Goal: Task Accomplishment & Management: Complete application form

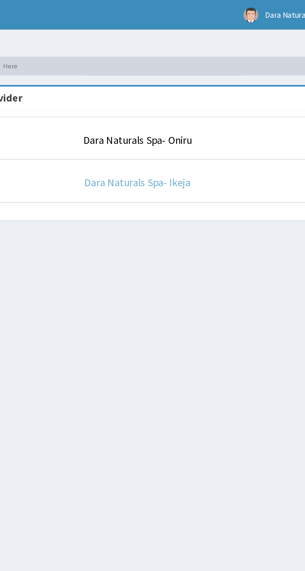
click at [198, 98] on link "Dara Naturals Spa- Ikeja" at bounding box center [188, 96] width 56 height 7
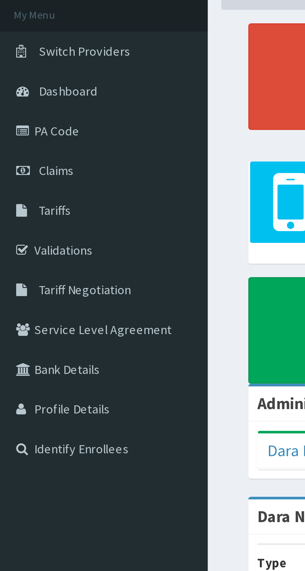
click at [31, 94] on link "Claims" at bounding box center [36, 95] width 72 height 14
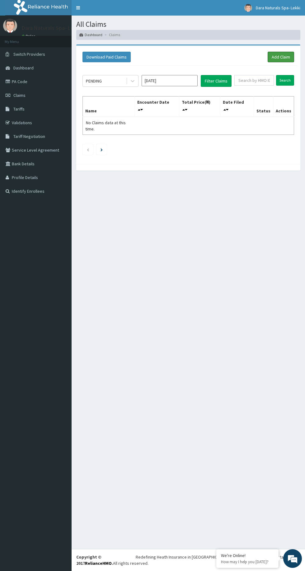
click at [280, 57] on link "Add Claim" at bounding box center [281, 57] width 26 height 11
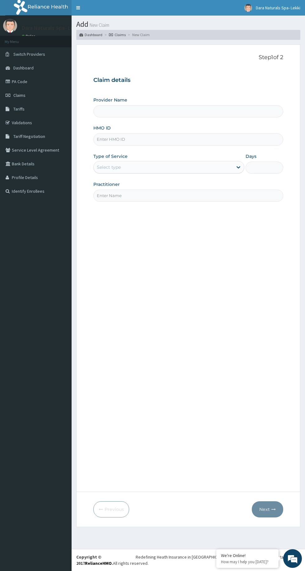
type input "Dara Naturals Spa- Ikeja"
type input "1"
type input "Dara Naturals Spa- Ikeja"
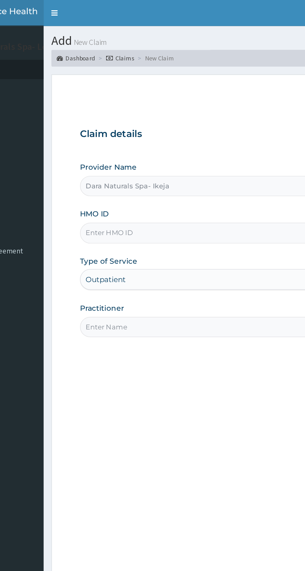
click at [132, 141] on input "HMO ID" at bounding box center [188, 139] width 190 height 12
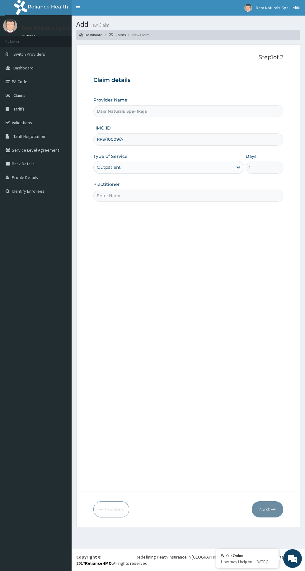
type input "RPS/10009/A"
click at [140, 195] on input "Practitioner" at bounding box center [188, 196] width 190 height 12
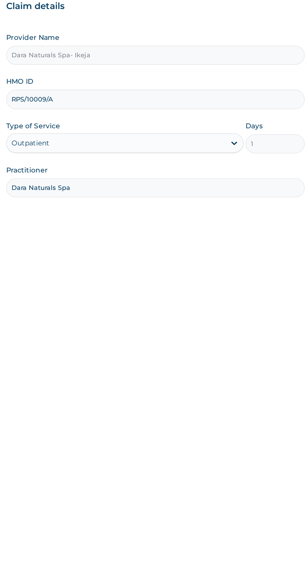
type input "Dara Naturals Spa"
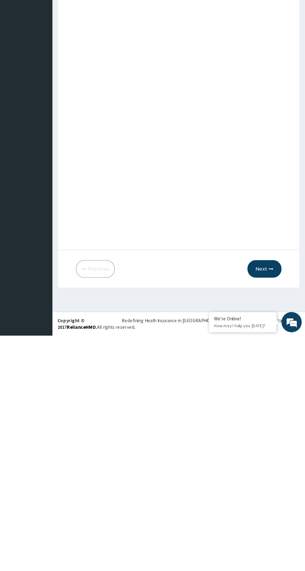
click at [274, 509] on icon "button" at bounding box center [273, 509] width 4 height 4
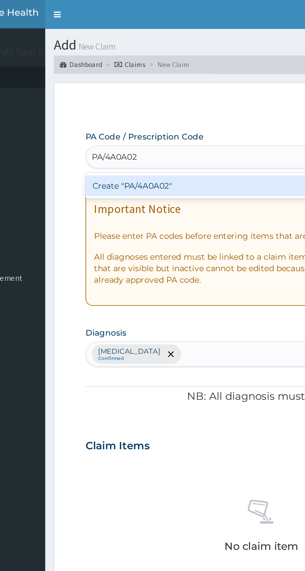
click at [165, 106] on div "Create "PA/4A0A02"" at bounding box center [156, 100] width 126 height 11
type input "PA/4A0A02"
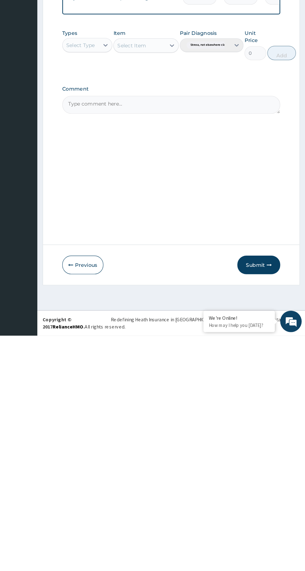
click at [266, 502] on button "Submit" at bounding box center [264, 509] width 37 height 16
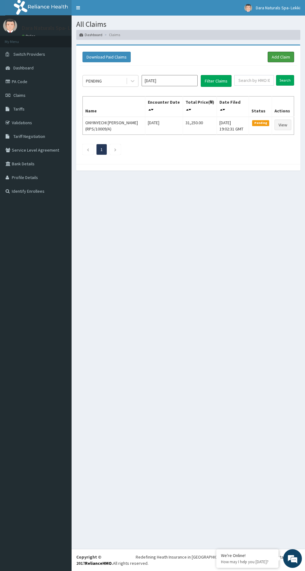
click at [276, 54] on link "Add Claim" at bounding box center [281, 57] width 26 height 11
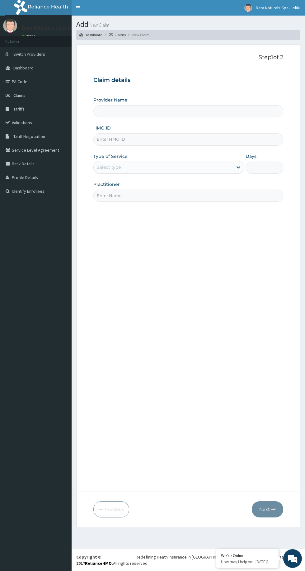
type input "Dara Naturals Spa- Ikeja"
type input "1"
click at [118, 138] on input "HMO ID" at bounding box center [188, 139] width 190 height 12
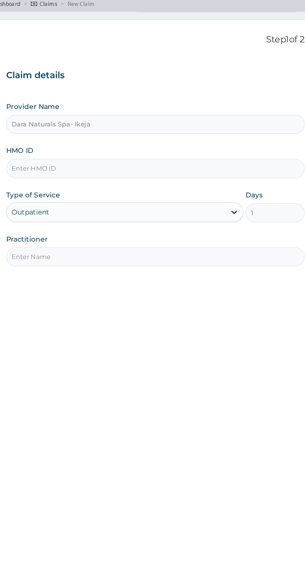
click at [131, 138] on input "HMO ID" at bounding box center [188, 139] width 190 height 12
type input "RPS/10011/A"
click at [109, 194] on input "Practitioner" at bounding box center [188, 196] width 190 height 12
type input "Dara Naturals Spa"
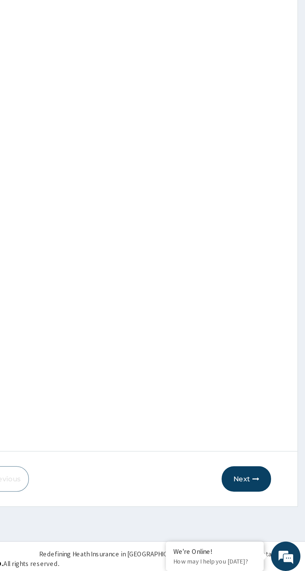
click at [261, 506] on button "Next" at bounding box center [267, 509] width 31 height 16
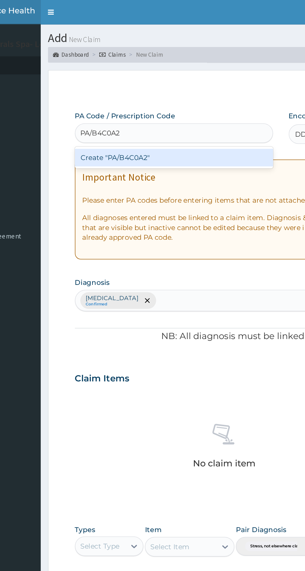
click at [115, 99] on div "Create "PA/B4C0A2"" at bounding box center [156, 100] width 126 height 11
type input "PA/B4C0A2"
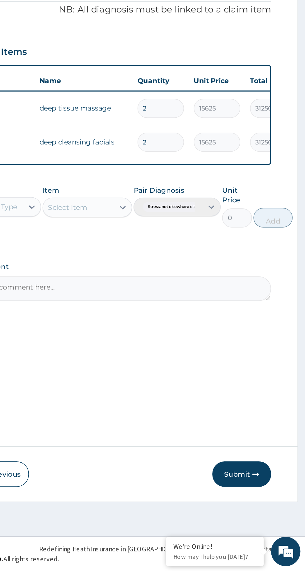
click at [262, 508] on button "Submit" at bounding box center [264, 509] width 37 height 16
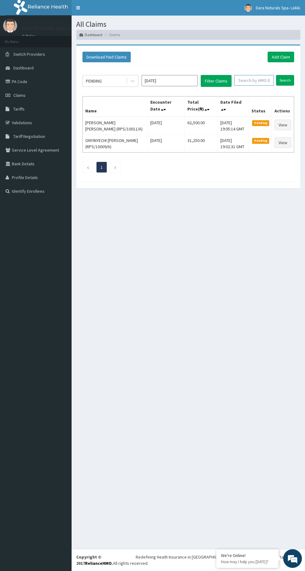
click at [266, 78] on input "text" at bounding box center [254, 80] width 40 height 11
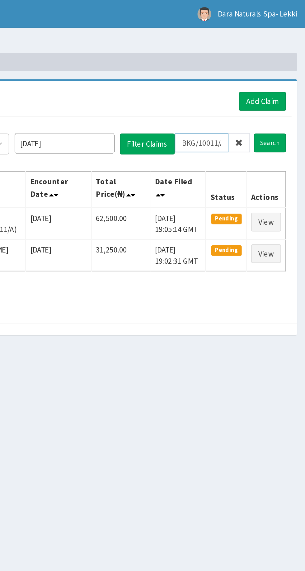
type input "BKG/10011/A"
click at [287, 78] on input "Search" at bounding box center [285, 80] width 18 height 11
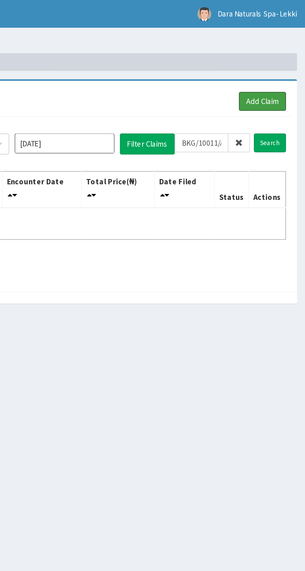
click at [278, 52] on link "Add Claim" at bounding box center [281, 57] width 26 height 11
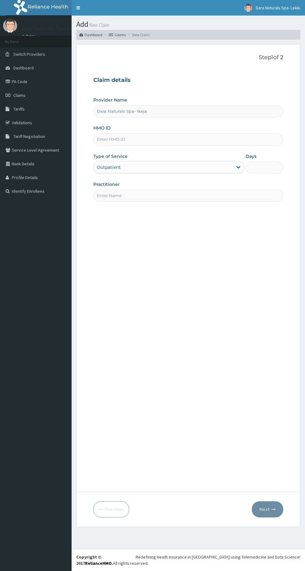
type input "Dara Naturals Spa- Ikeja"
type input "1"
click at [24, 53] on span "Switch Providers" at bounding box center [29, 54] width 32 height 6
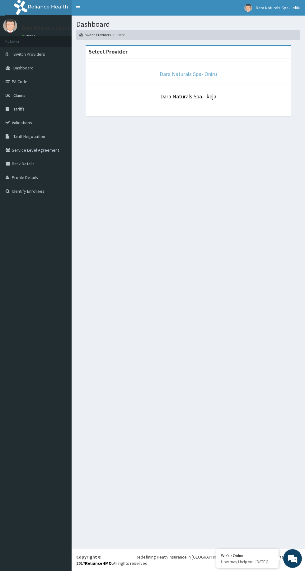
click at [180, 72] on link "Dara Naturals Spa- Oniru" at bounding box center [188, 73] width 57 height 7
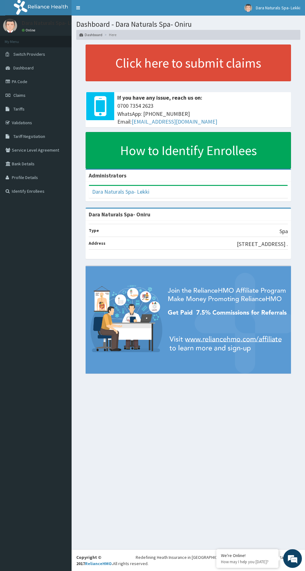
click at [9, 95] on icon at bounding box center [9, 95] width 6 height 4
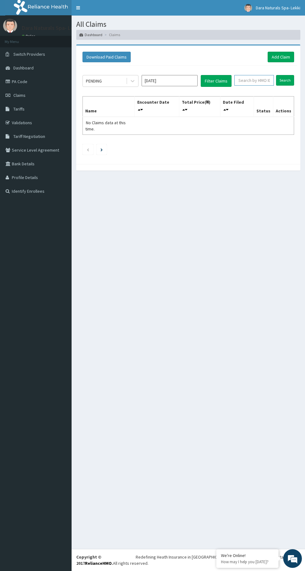
click at [250, 80] on input "text" at bounding box center [254, 80] width 40 height 11
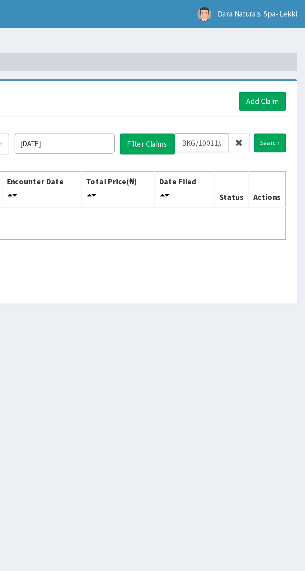
type input "BKG/10011/A"
click at [284, 75] on input "Search" at bounding box center [285, 80] width 18 height 11
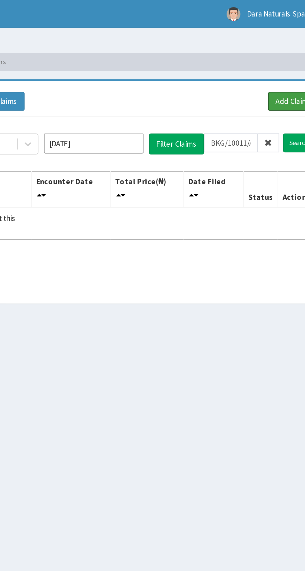
click at [274, 53] on link "Add Claim" at bounding box center [281, 57] width 26 height 11
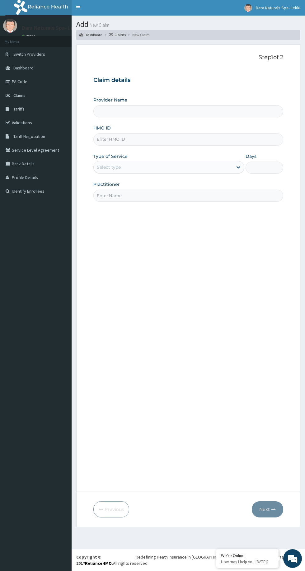
type input "Dara Naturals Spa- Oniru"
type input "1"
click at [125, 141] on input "HMO ID" at bounding box center [188, 139] width 190 height 12
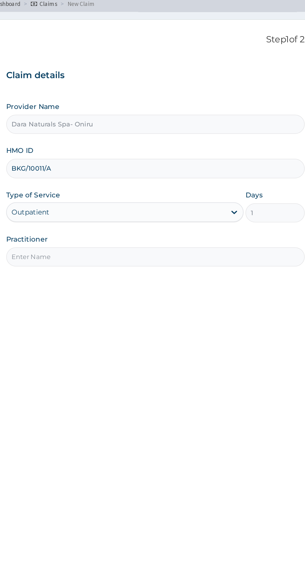
type input "BKG/10011/A"
click at [131, 197] on input "Practitioner" at bounding box center [188, 196] width 190 height 12
type input "Dara Naturals Spa"
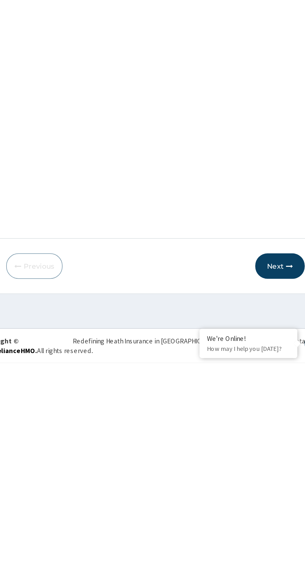
click at [262, 511] on button "Next" at bounding box center [267, 509] width 31 height 16
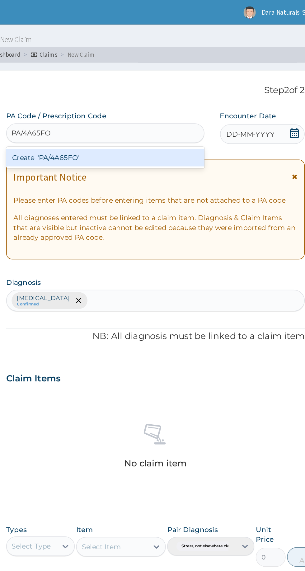
click at [152, 105] on div "Create "PA/4A65FO"" at bounding box center [156, 100] width 126 height 11
type input "PA/4A65FO"
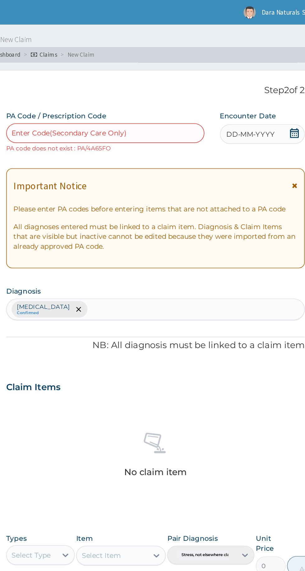
type input "PA/4A65FO"
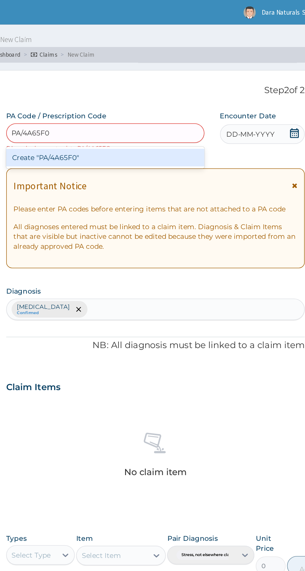
click at [187, 98] on div "Create "PA/4A65F0"" at bounding box center [156, 100] width 126 height 11
type input "PA/4A65F0"
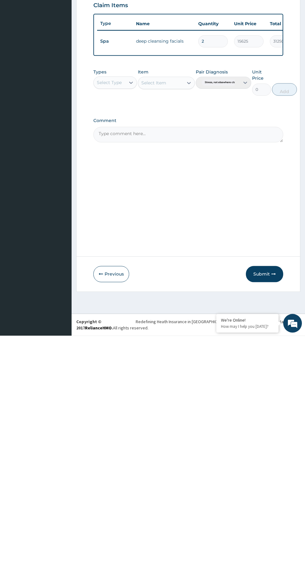
click at [262, 511] on button "Submit" at bounding box center [264, 509] width 37 height 16
